Goal: Information Seeking & Learning: Check status

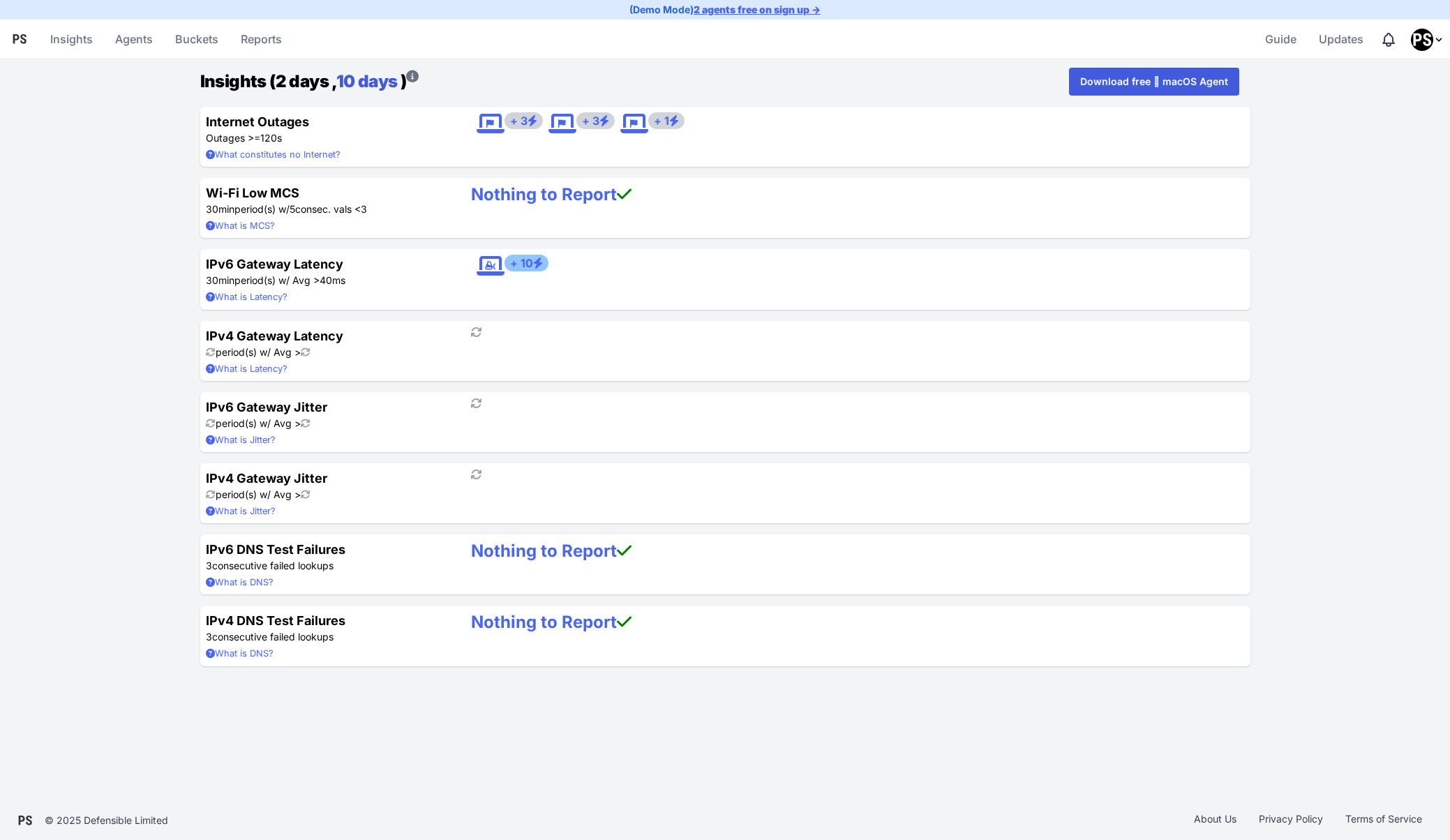
click at [367, 79] on link "10 days" at bounding box center [367, 81] width 61 height 20
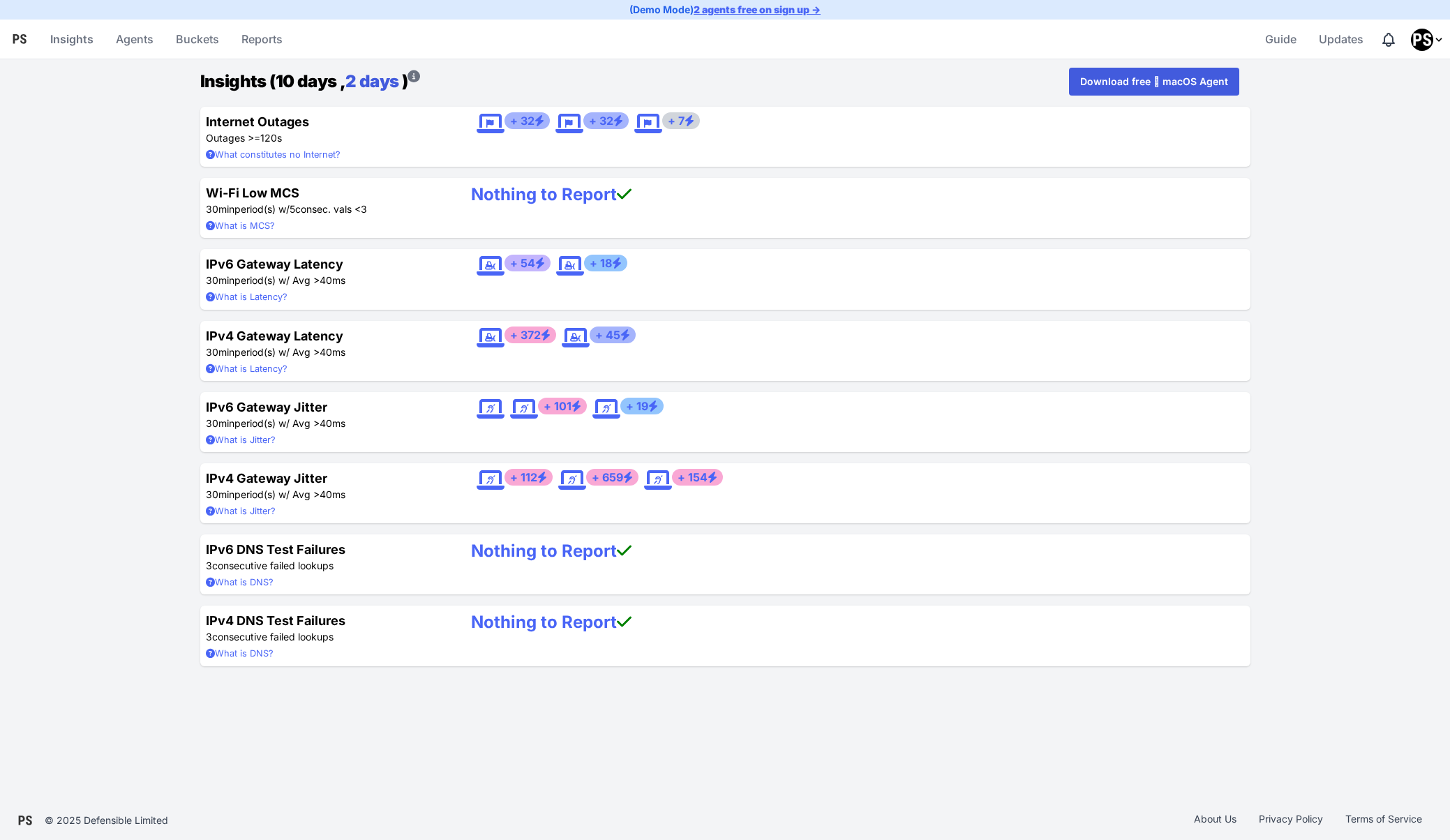
click at [373, 81] on link "2 days" at bounding box center [372, 81] width 53 height 20
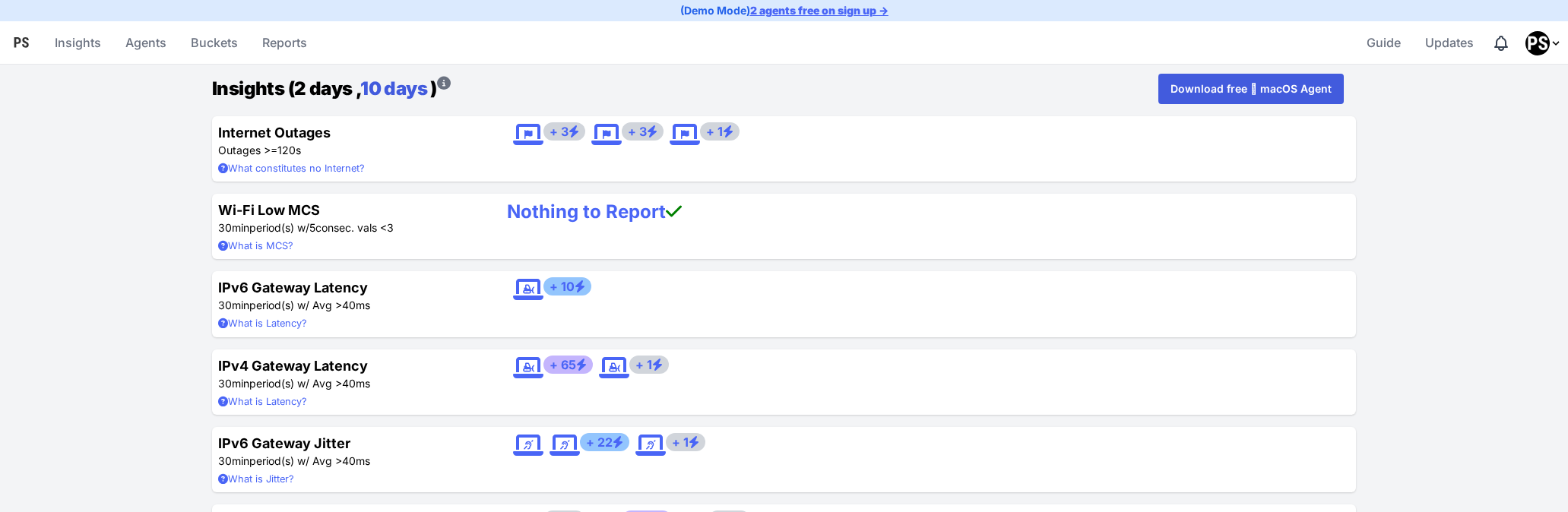
click at [385, 83] on link "10 days" at bounding box center [393, 88] width 67 height 22
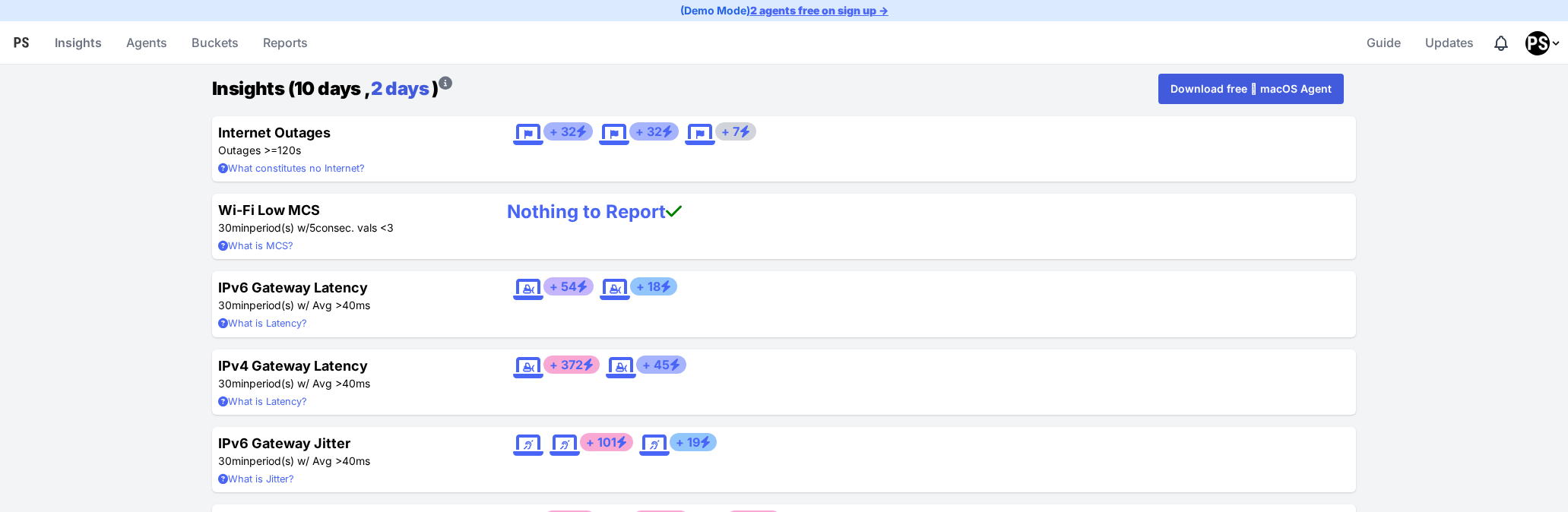
click at [385, 83] on link "2 days" at bounding box center [399, 88] width 58 height 22
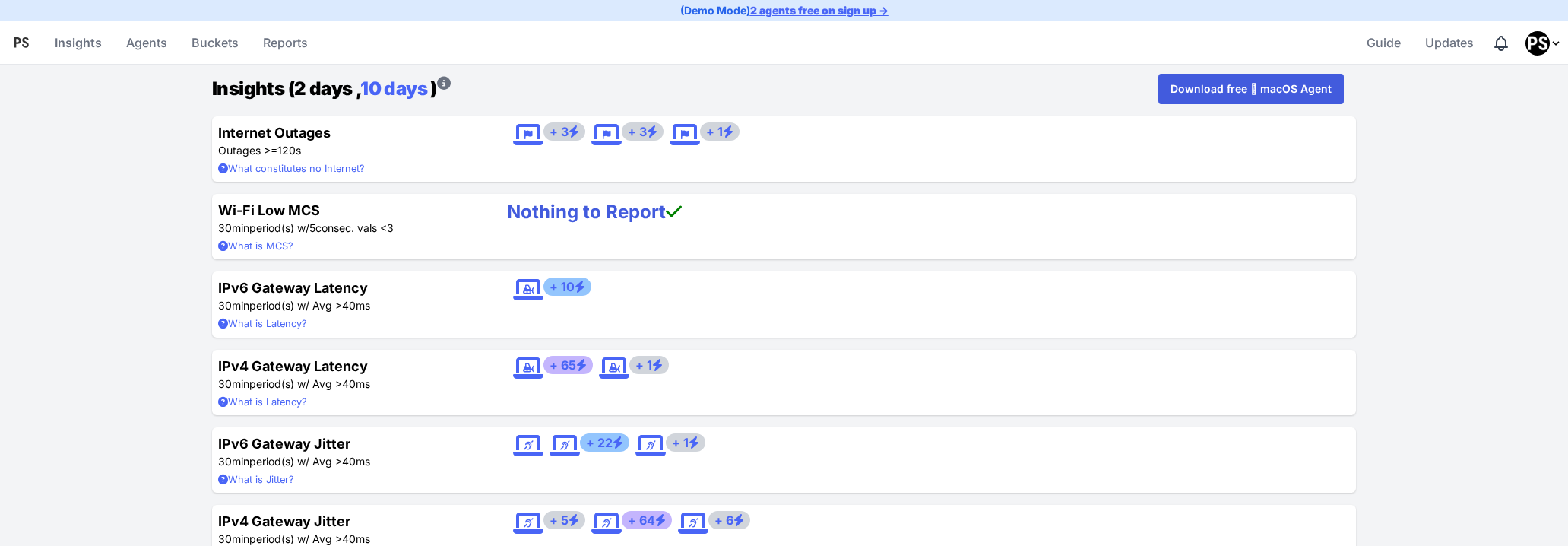
click at [616, 215] on link "Nothing to Report" at bounding box center [594, 211] width 175 height 22
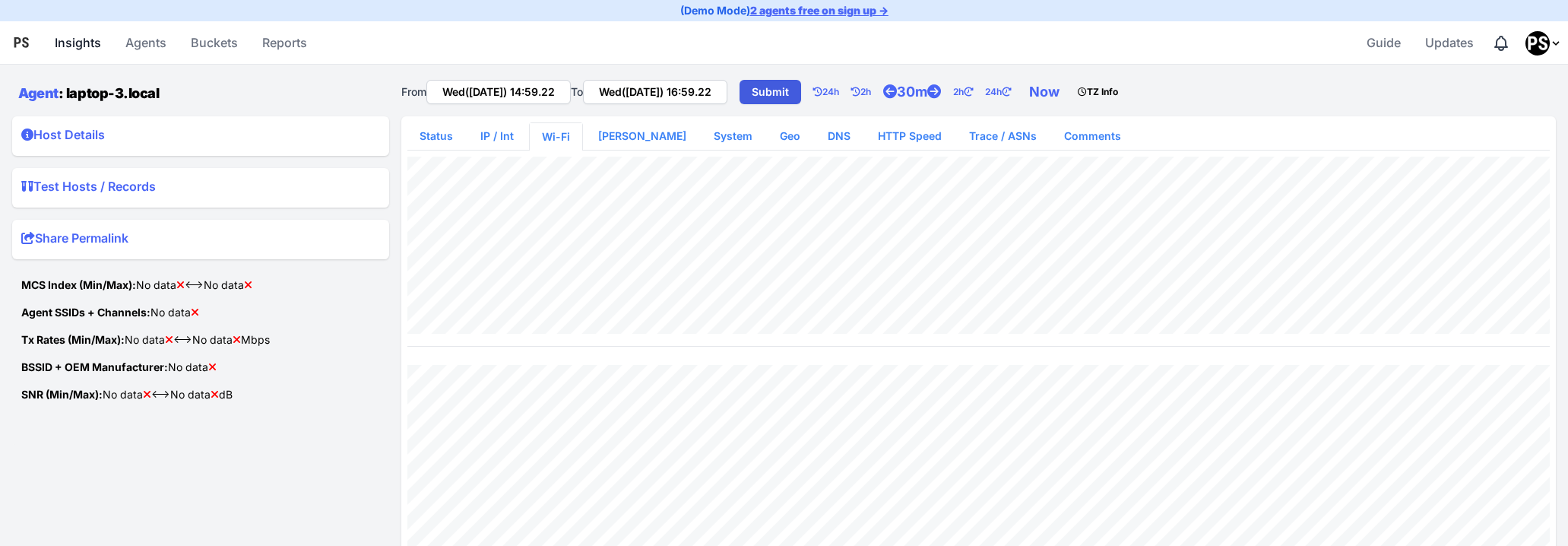
click at [77, 42] on link "Insights" at bounding box center [77, 43] width 58 height 36
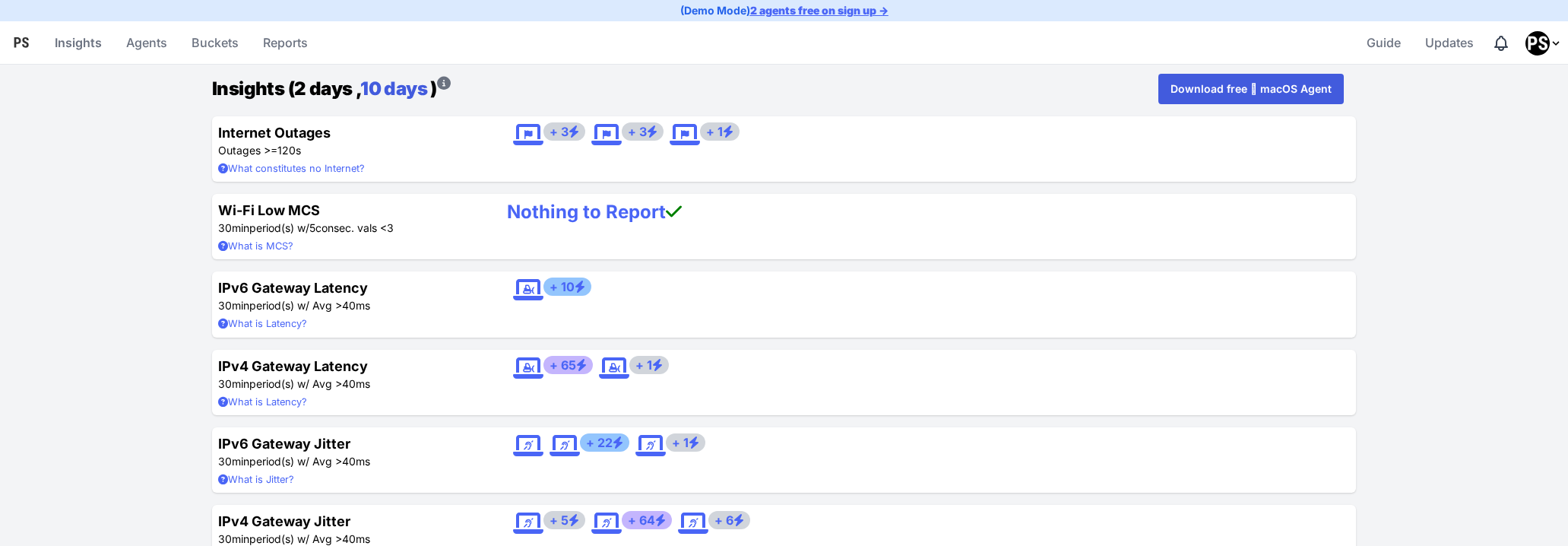
click at [410, 86] on link "10 days" at bounding box center [393, 88] width 67 height 22
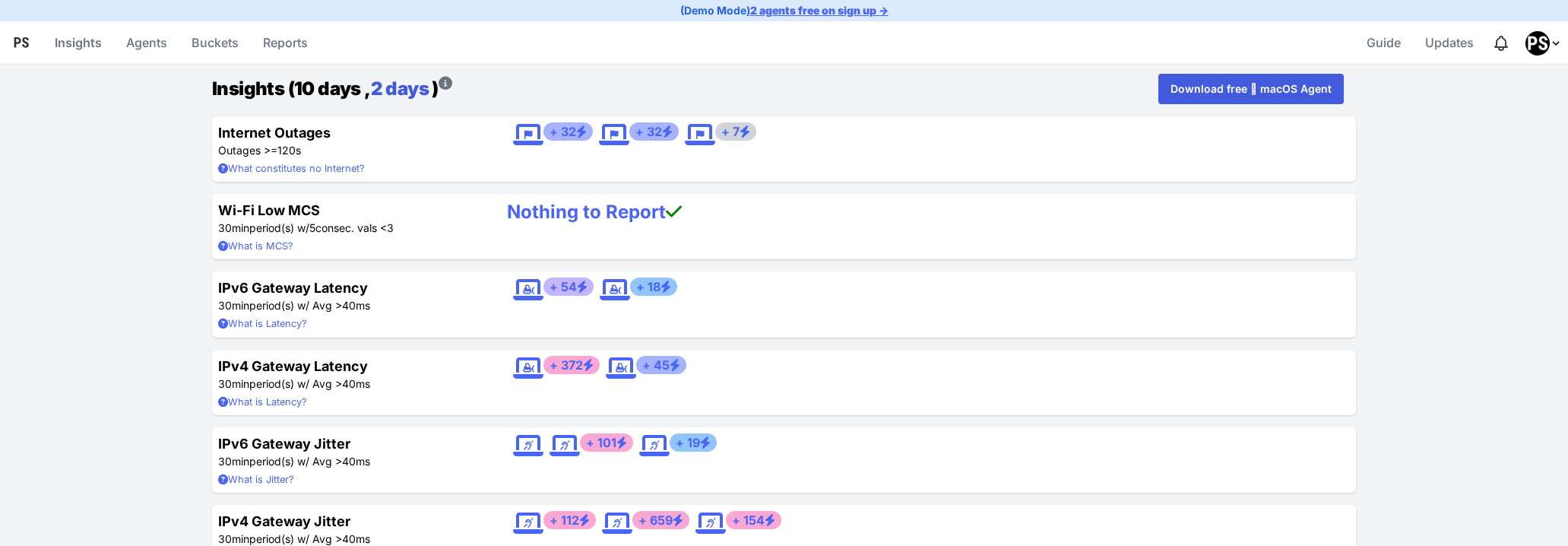
click at [410, 86] on link "2 days" at bounding box center [399, 88] width 58 height 22
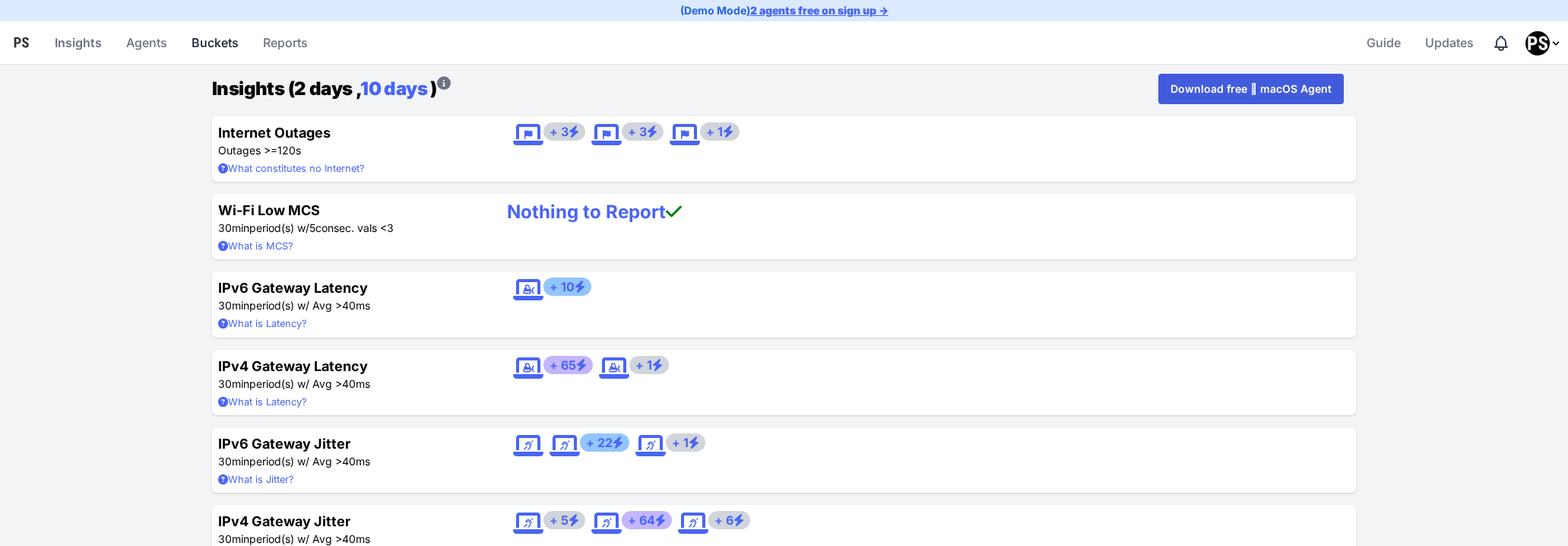
click at [237, 38] on link "Buckets" at bounding box center [215, 43] width 59 height 36
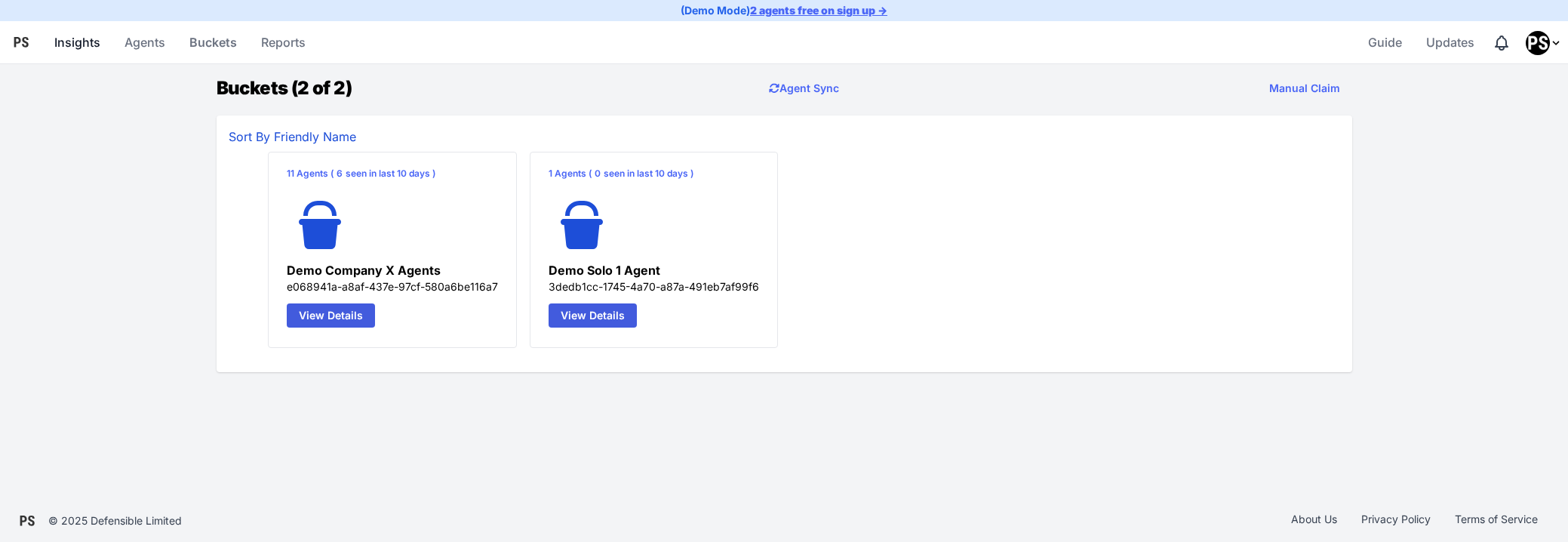
click at [70, 33] on link "Insights" at bounding box center [77, 42] width 58 height 36
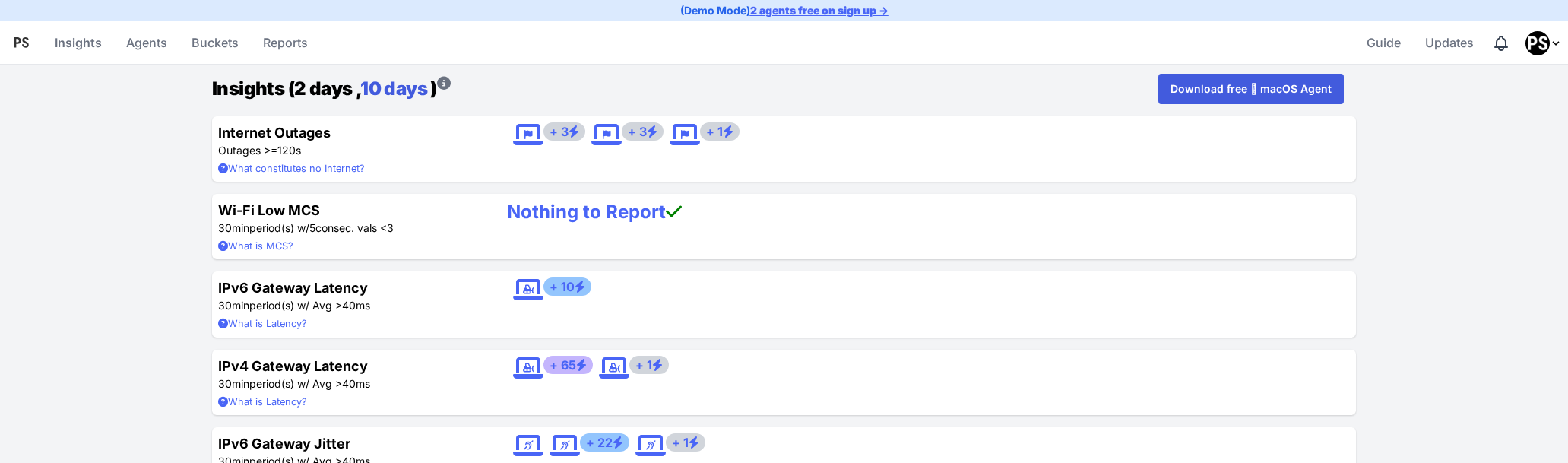
click at [397, 99] on link "10 days" at bounding box center [393, 88] width 67 height 22
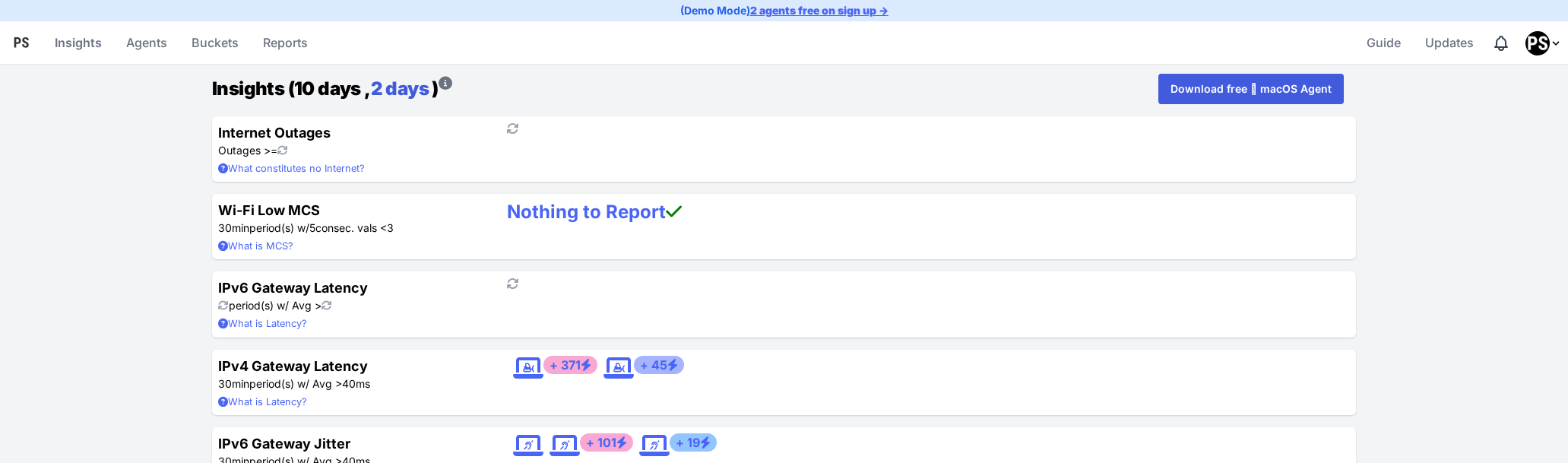
click at [410, 94] on link "2 days" at bounding box center [399, 88] width 58 height 22
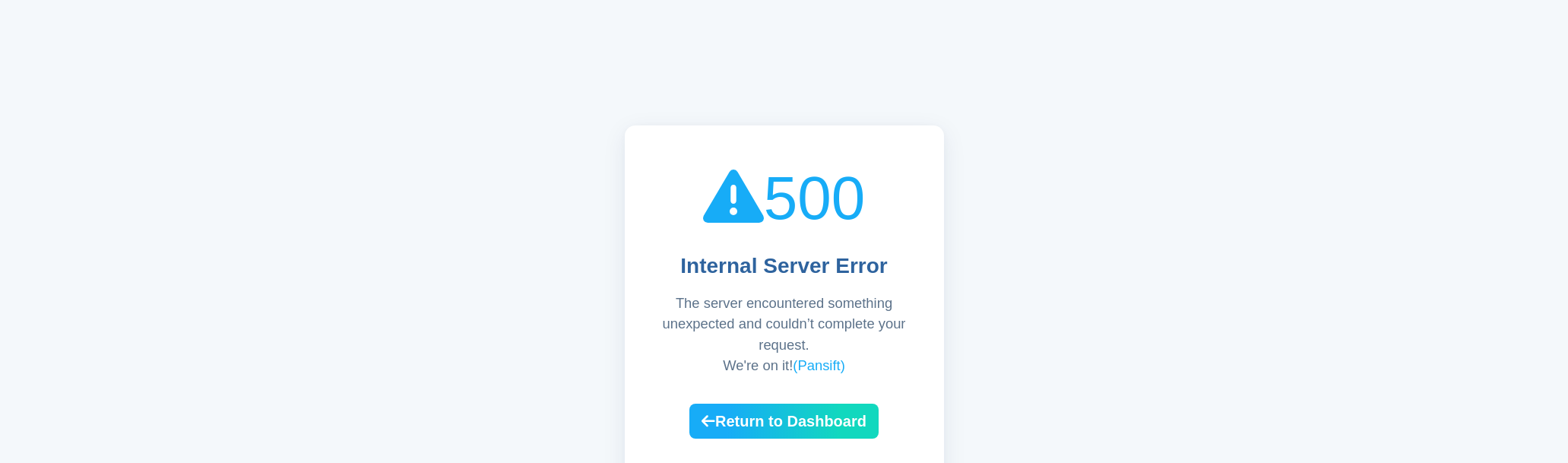
click at [834, 430] on link "Return to Dashboard" at bounding box center [784, 421] width 189 height 35
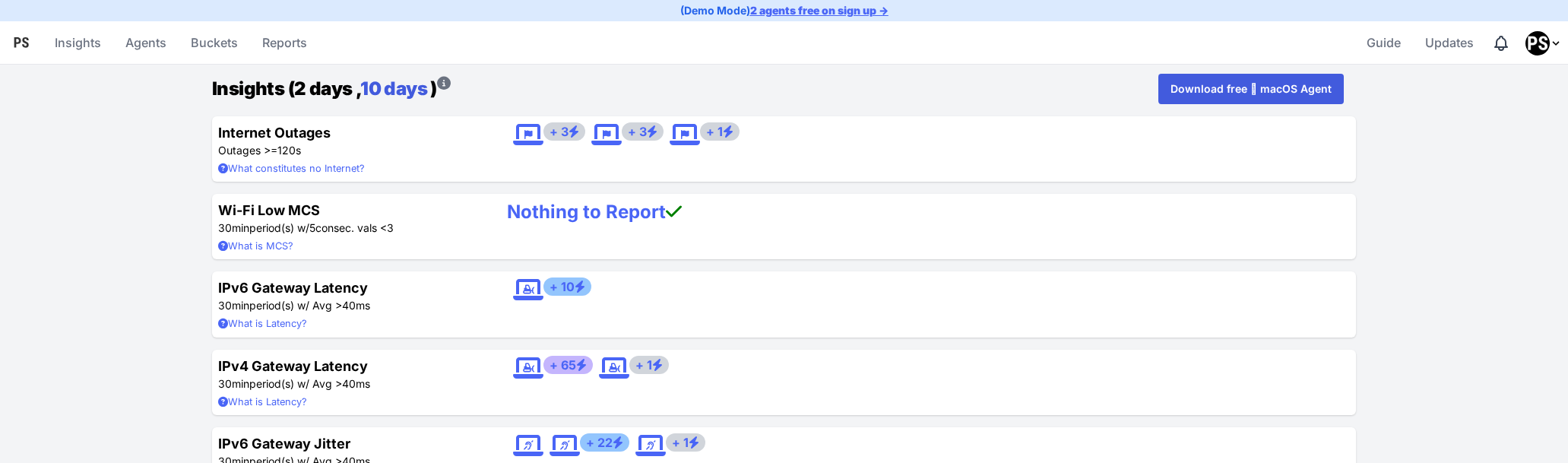
click at [379, 81] on link "10 days" at bounding box center [393, 88] width 67 height 22
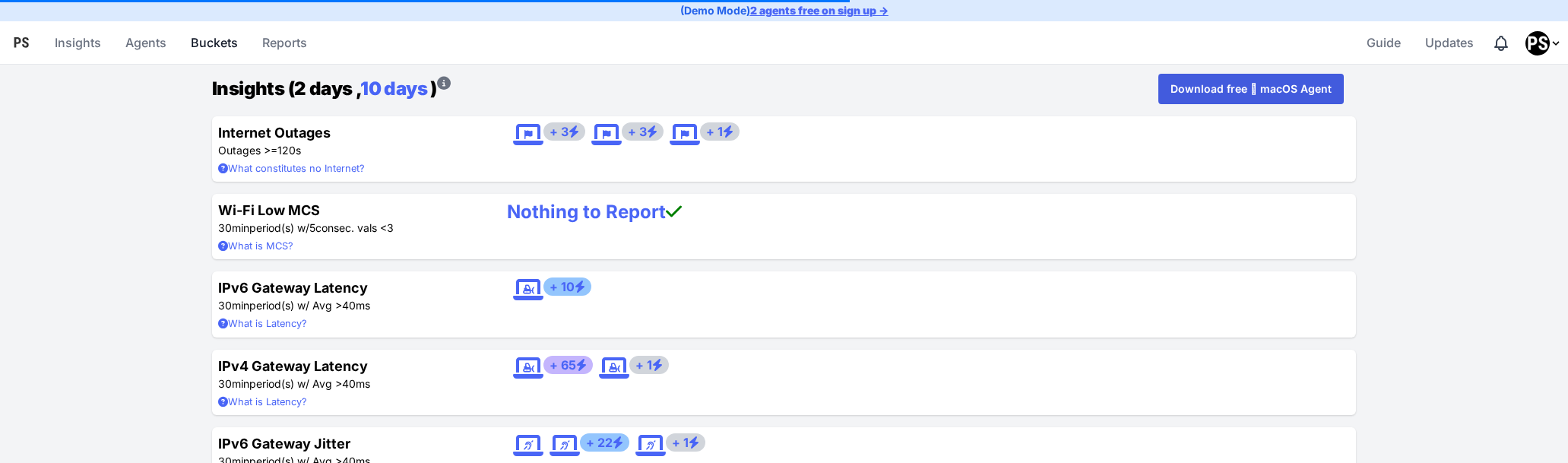
click at [214, 38] on link "Buckets" at bounding box center [214, 43] width 59 height 36
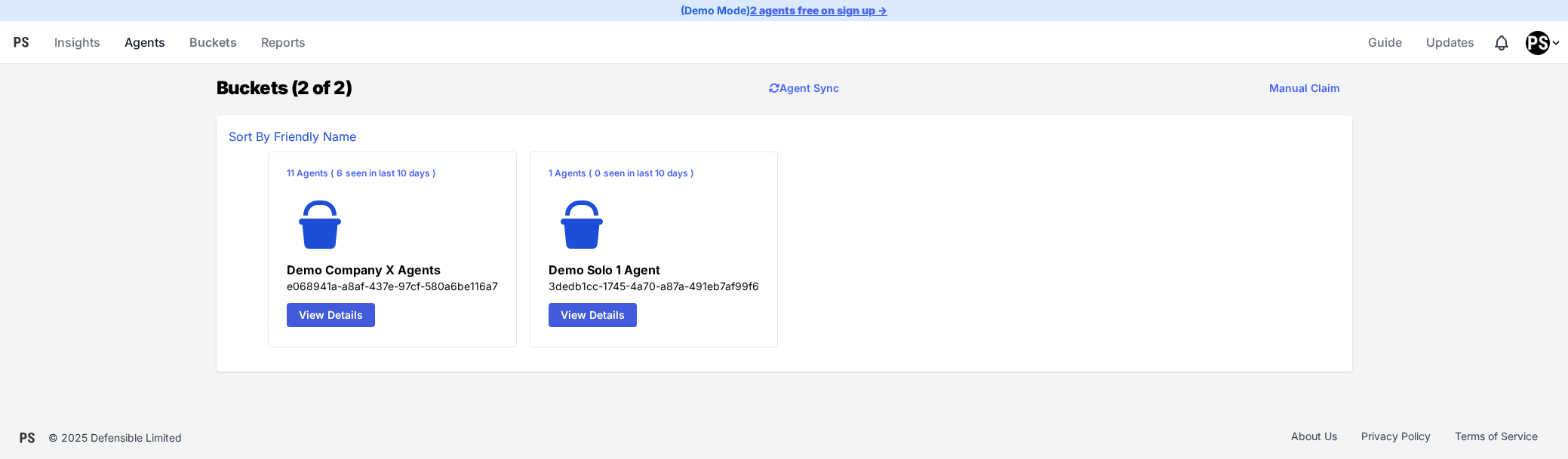
click at [132, 38] on link "Agents" at bounding box center [144, 42] width 53 height 36
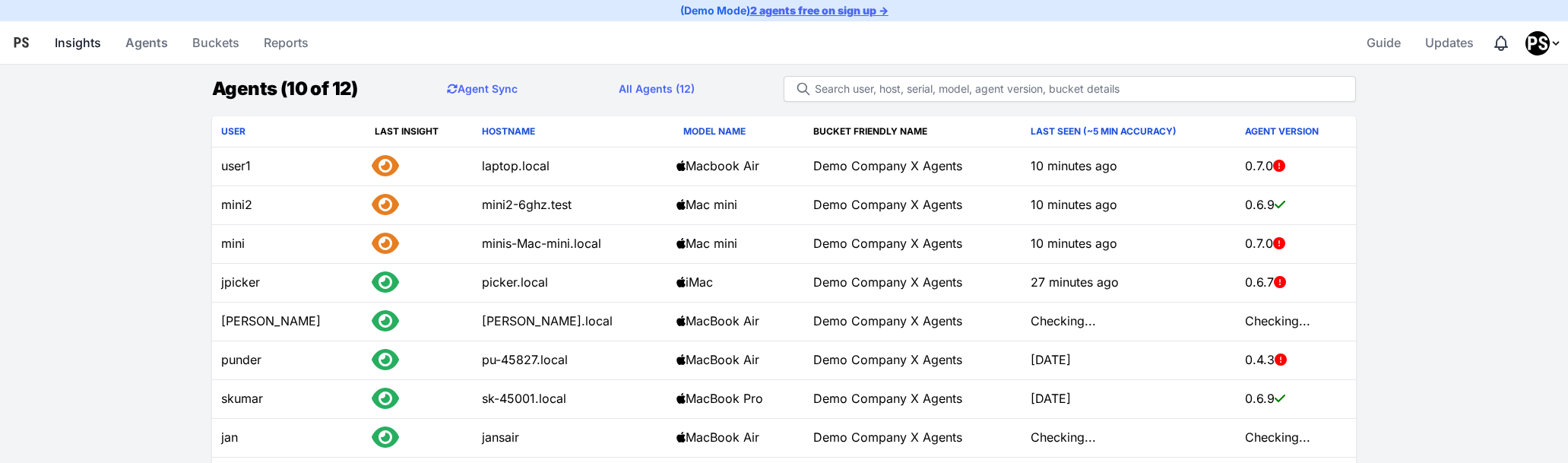
click at [74, 39] on link "Insights" at bounding box center [77, 43] width 58 height 36
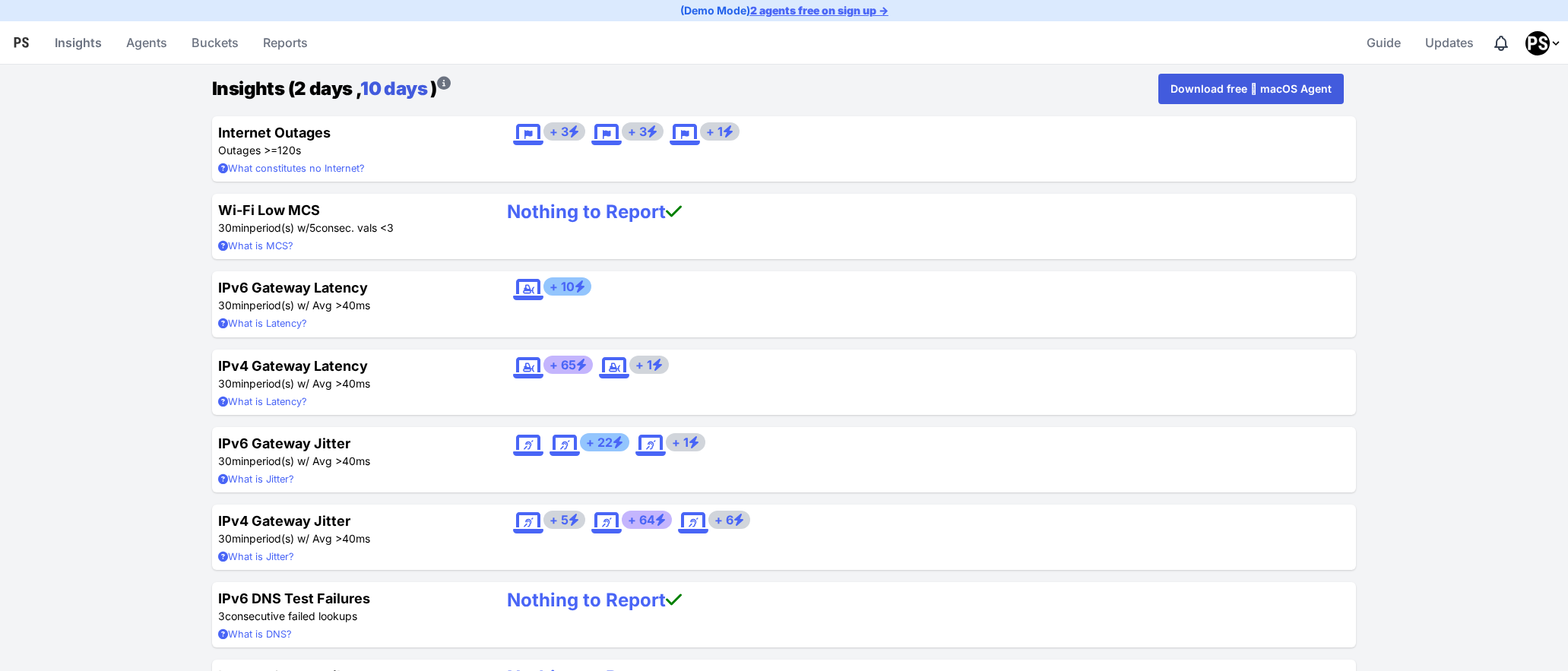
click at [414, 90] on link "10 days" at bounding box center [393, 88] width 67 height 22
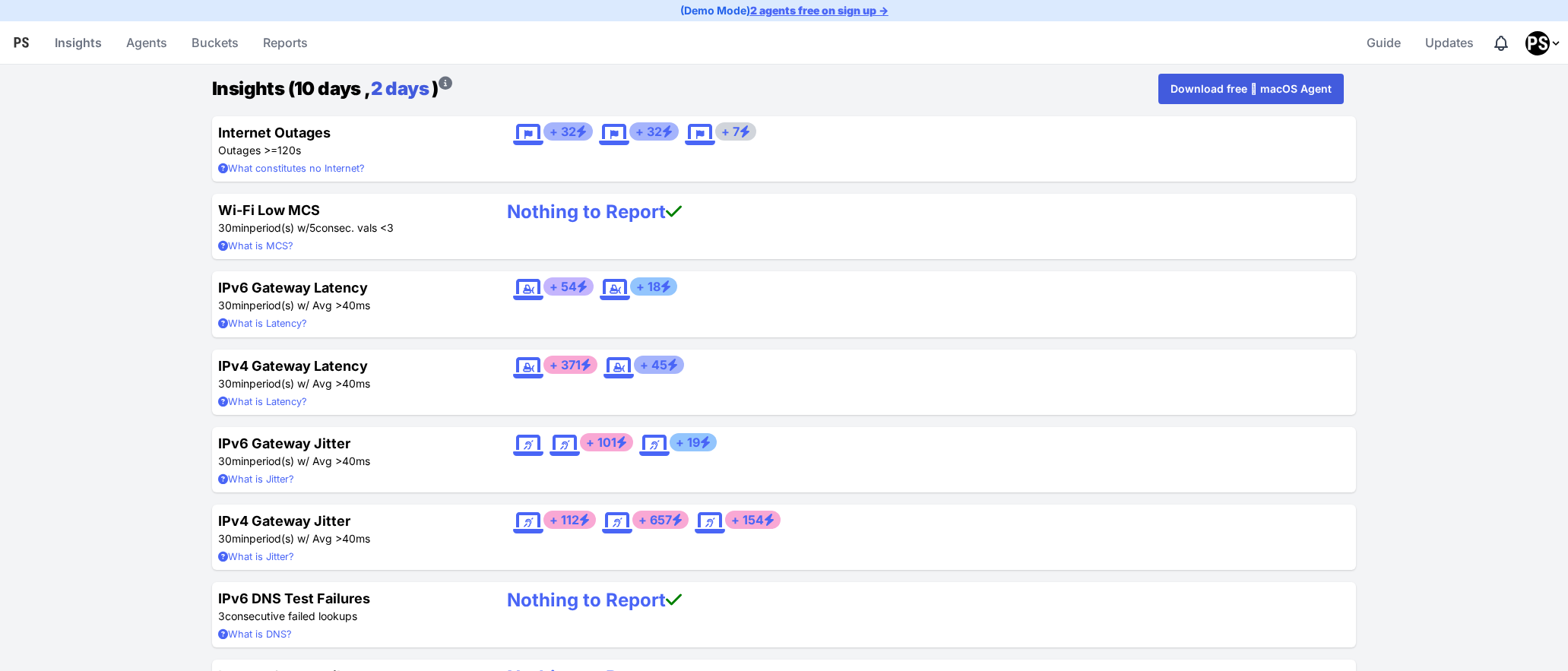
click at [399, 85] on link "2 days" at bounding box center [399, 88] width 58 height 22
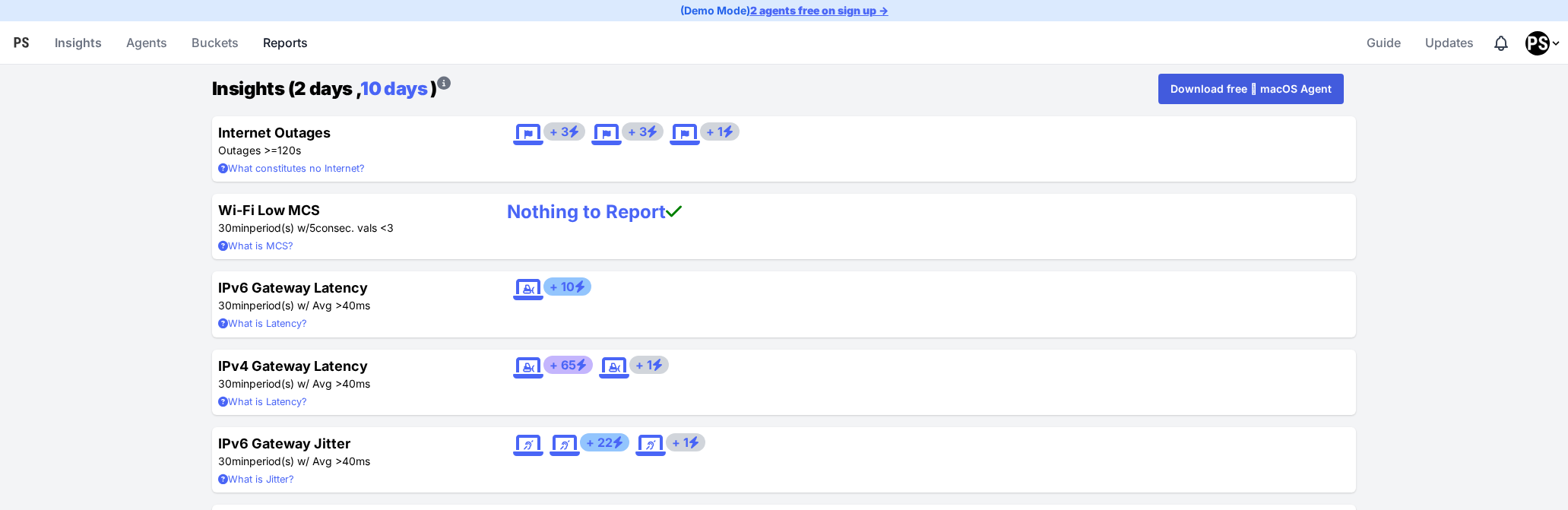
click at [282, 35] on link "Reports" at bounding box center [285, 43] width 57 height 36
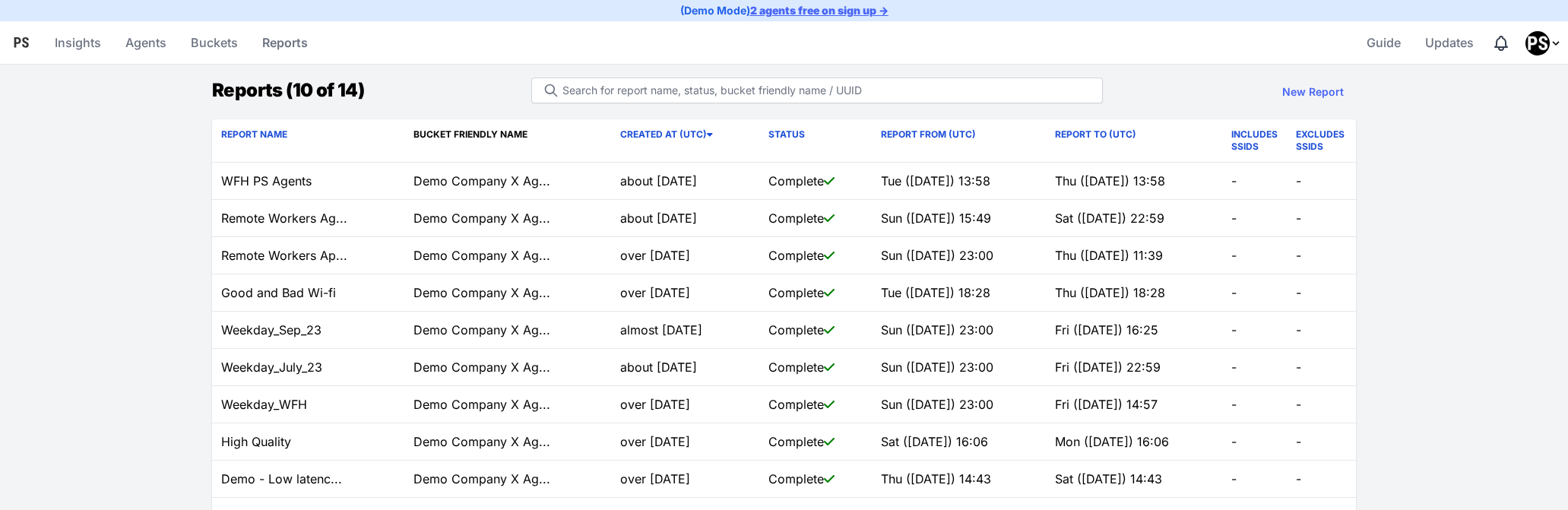
click at [19, 36] on icon "Logo" at bounding box center [21, 43] width 18 height 18
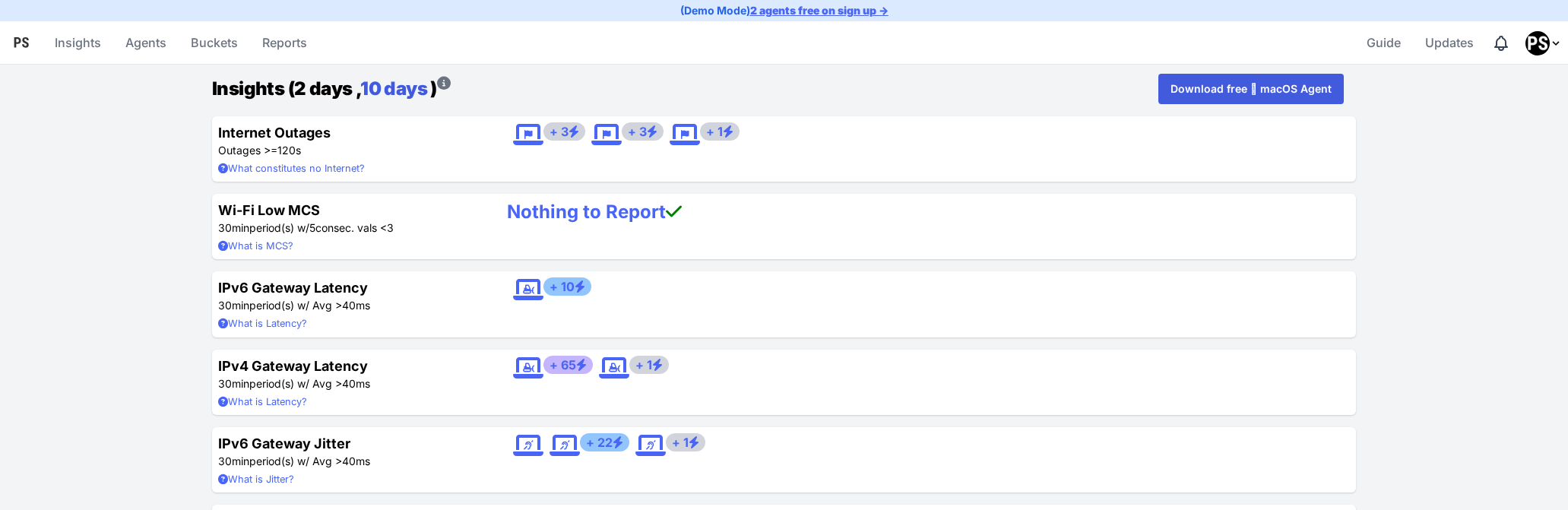
click at [406, 78] on link "10 days" at bounding box center [393, 88] width 67 height 22
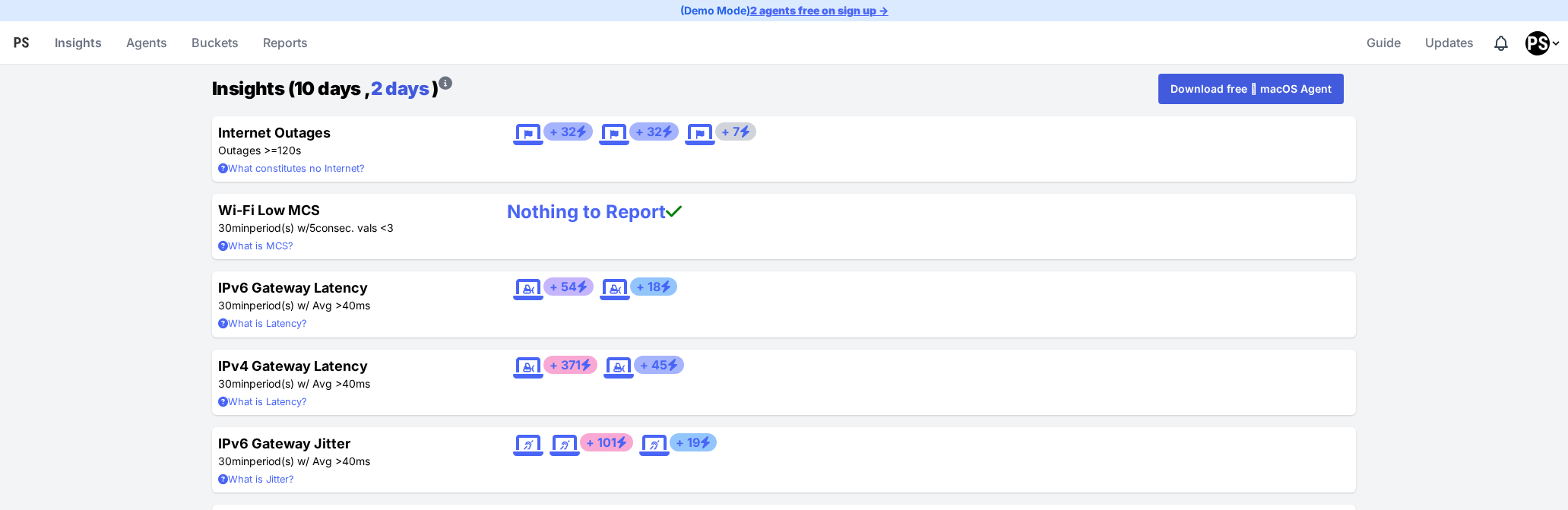
click at [390, 92] on link "2 days" at bounding box center [399, 88] width 58 height 22
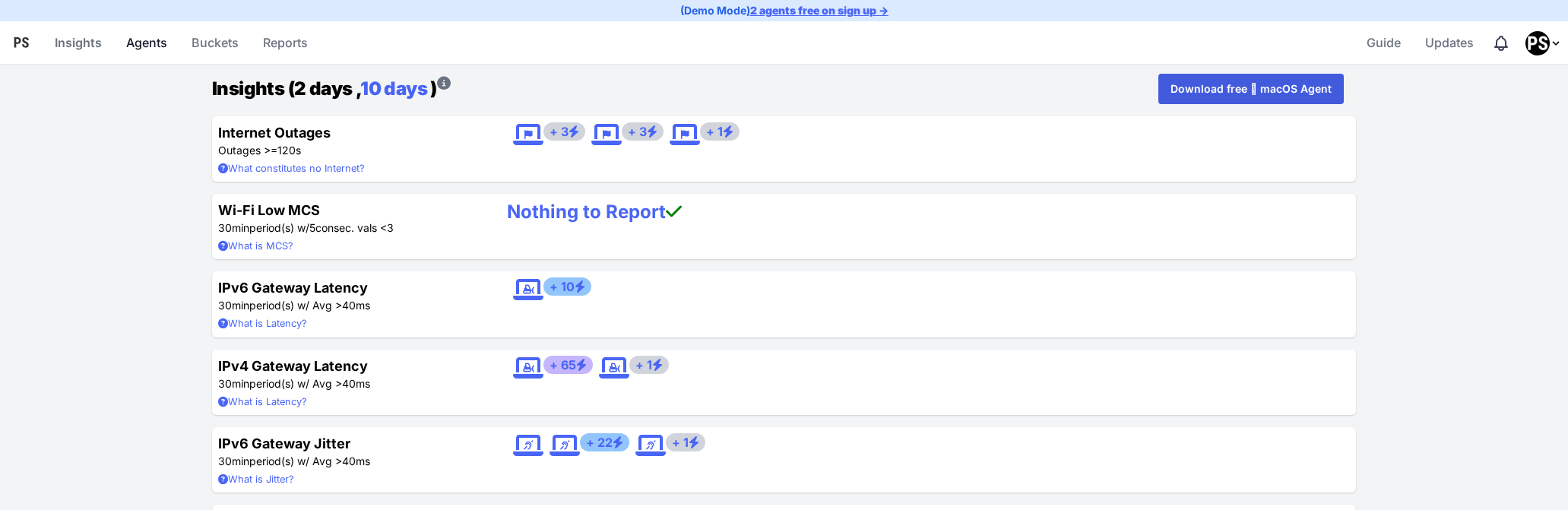
click at [166, 52] on link "Agents" at bounding box center [146, 43] width 53 height 36
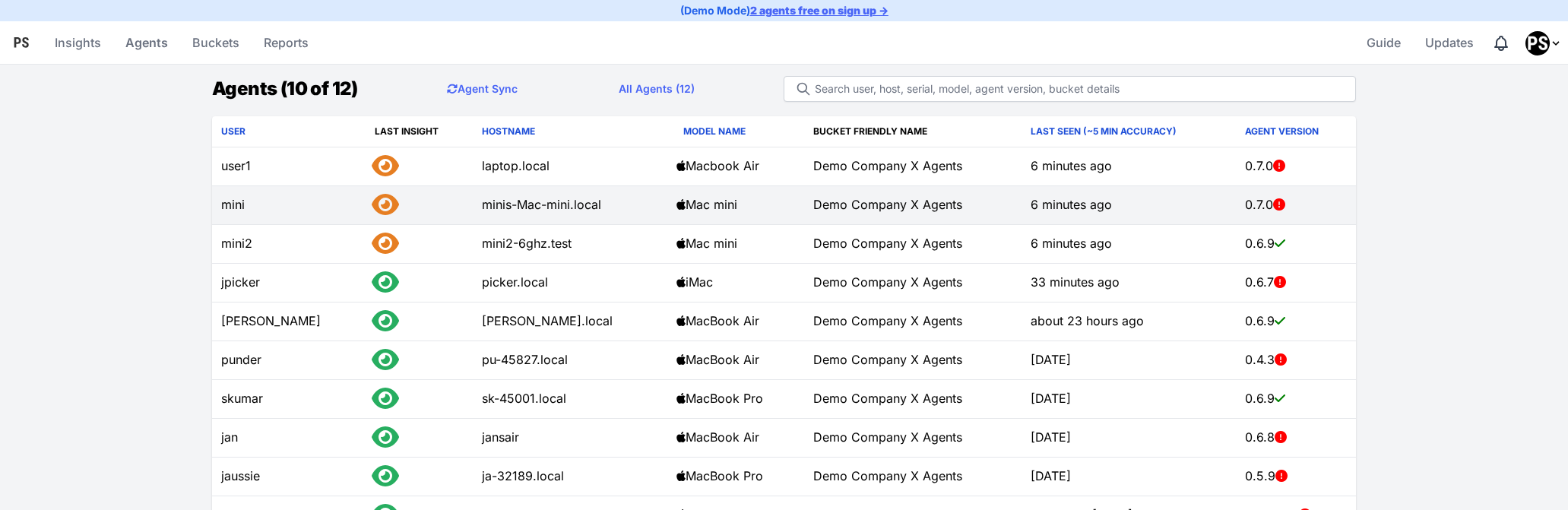
click at [258, 190] on td "mini" at bounding box center [288, 205] width 154 height 39
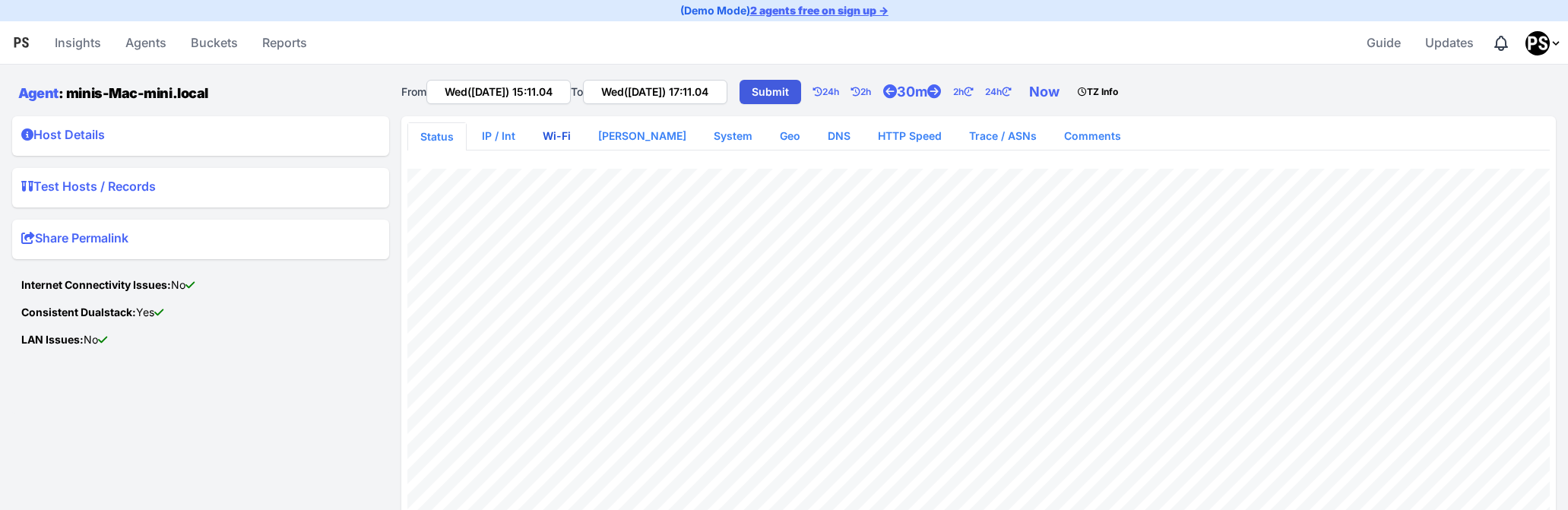
click at [560, 140] on link "Wi-Fi" at bounding box center [557, 136] width 53 height 27
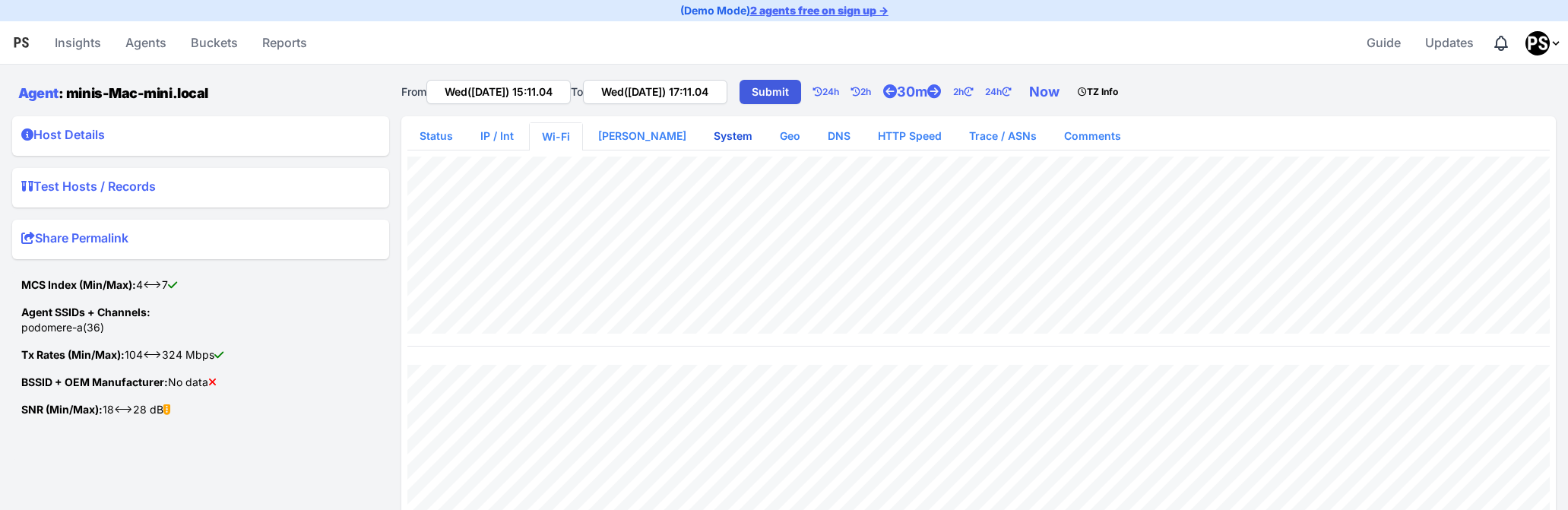
click at [702, 135] on link "System" at bounding box center [733, 136] width 63 height 27
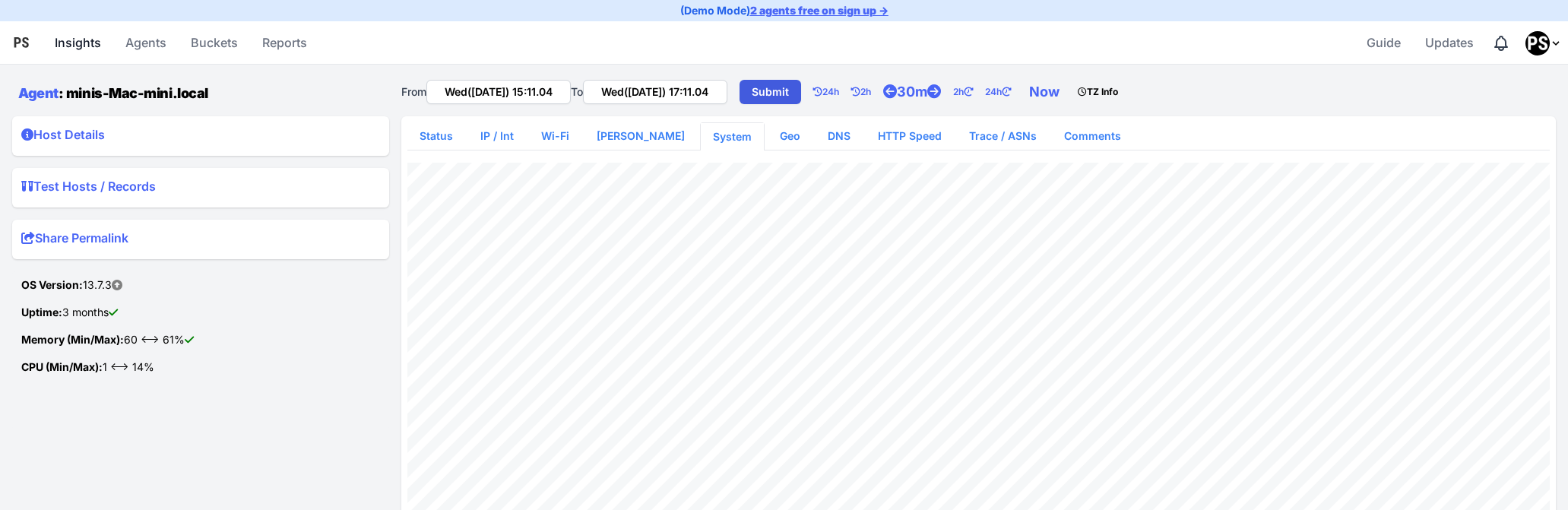
click at [77, 44] on link "Insights" at bounding box center [77, 43] width 58 height 36
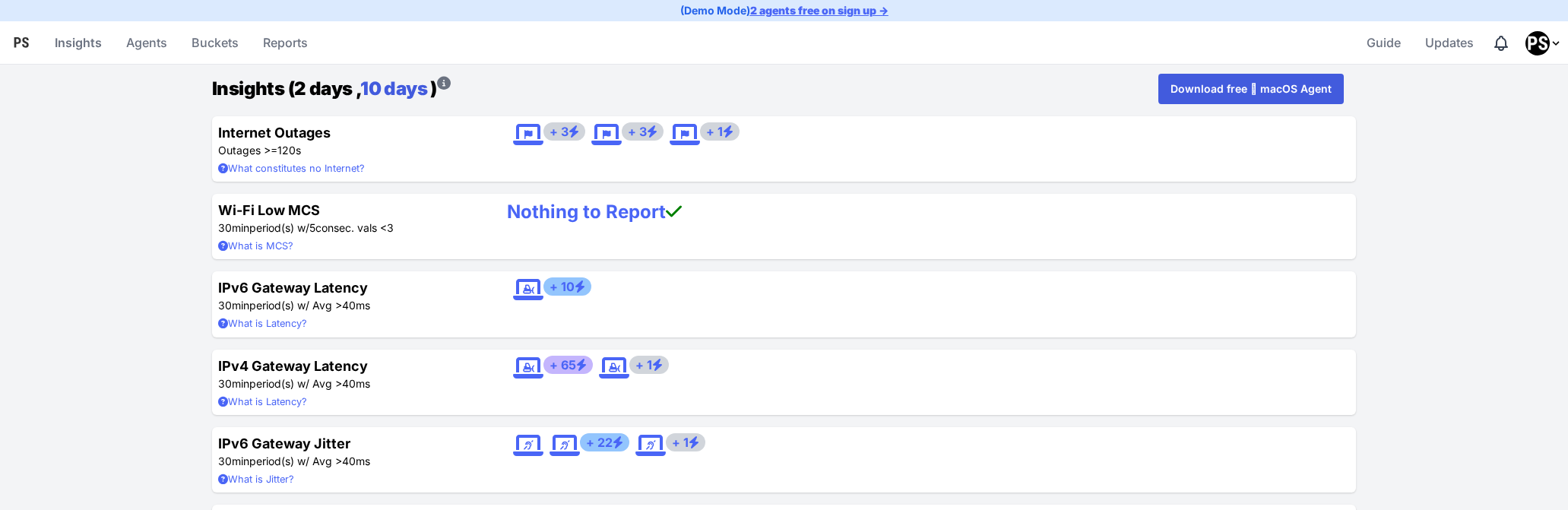
click at [407, 90] on link "10 days" at bounding box center [393, 88] width 67 height 22
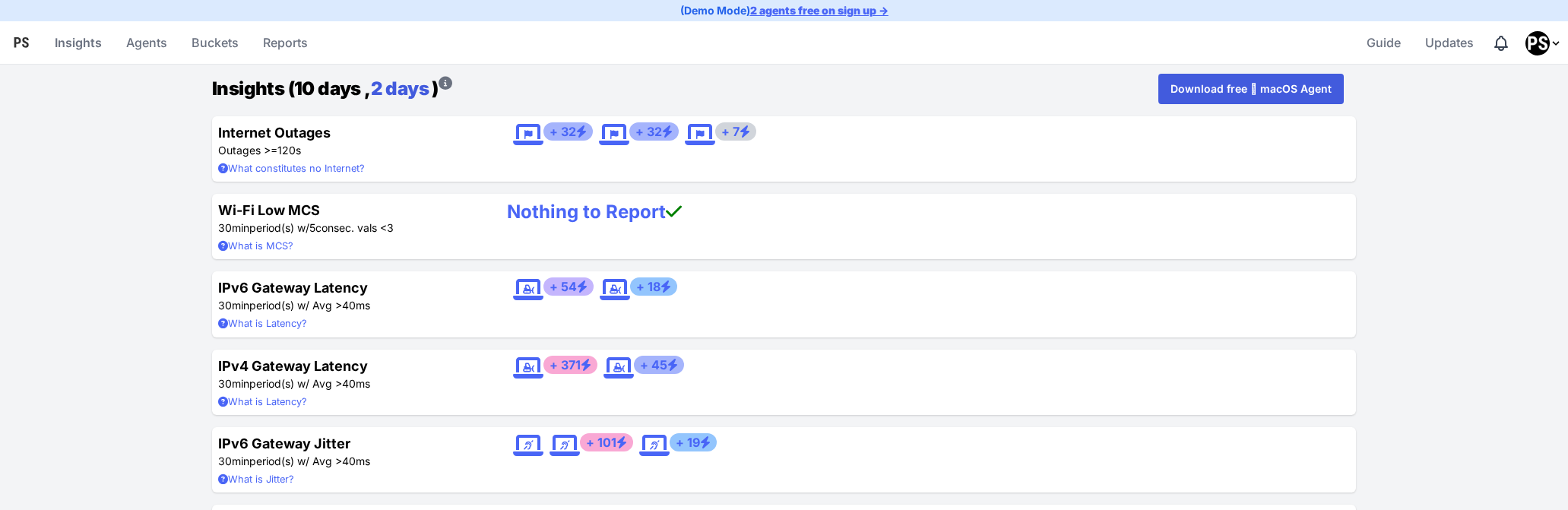
click at [410, 78] on link "2 days" at bounding box center [399, 88] width 58 height 22
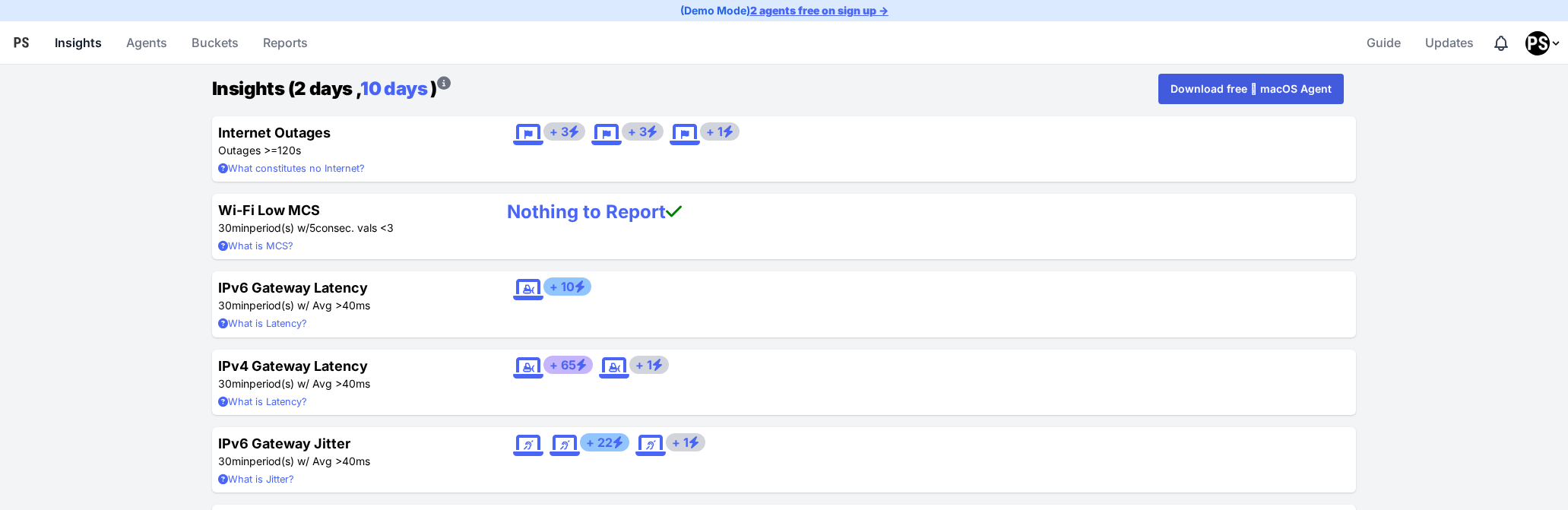
click at [72, 35] on link "Insights" at bounding box center [78, 43] width 59 height 36
click at [390, 92] on link "10 days" at bounding box center [393, 88] width 67 height 22
